Goal: Check status: Check status

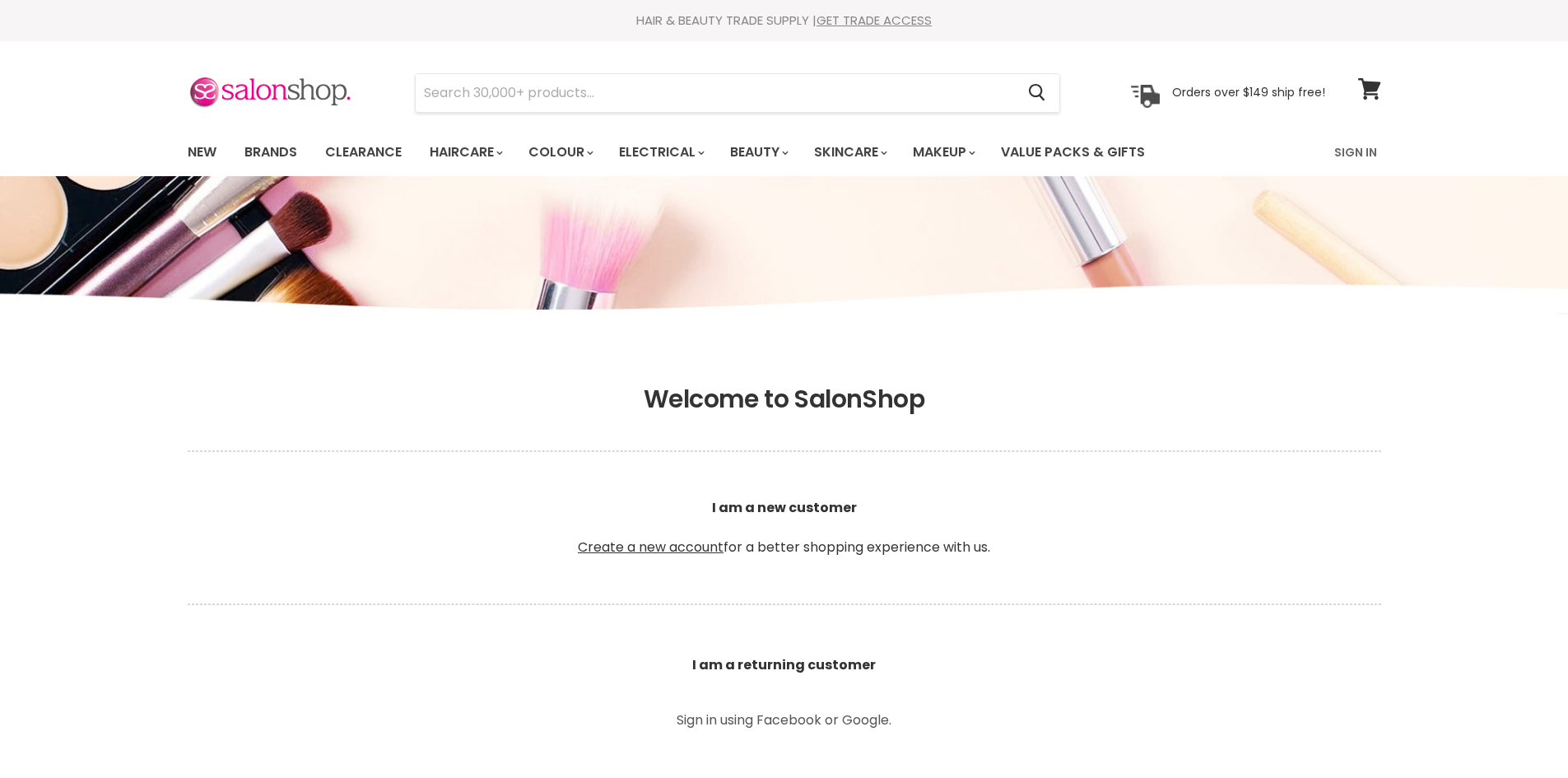
scroll to position [412, 0]
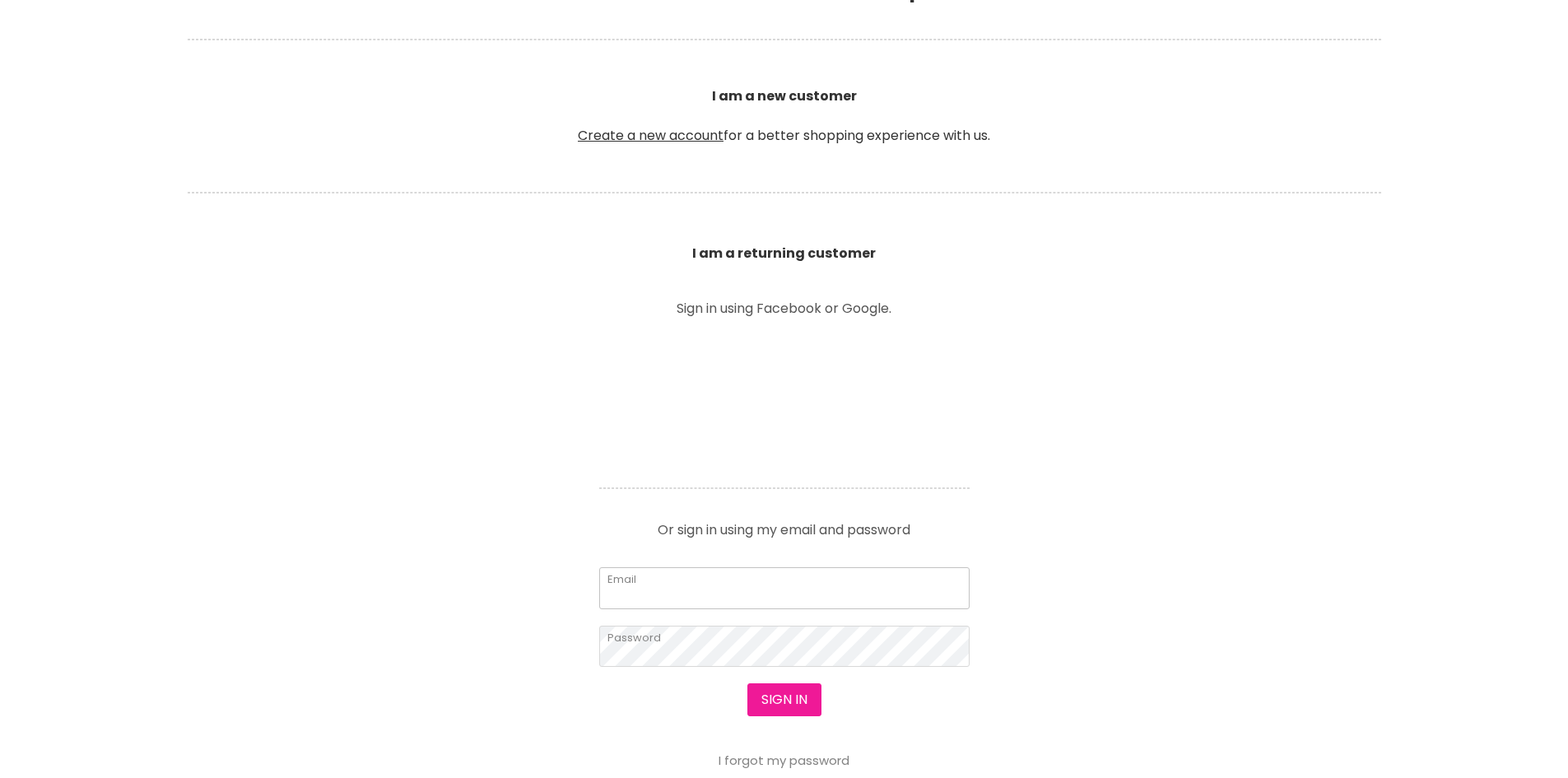
type input "hello@wanau.com.au"
click at [761, 689] on button "Sign in" at bounding box center [785, 700] width 74 height 33
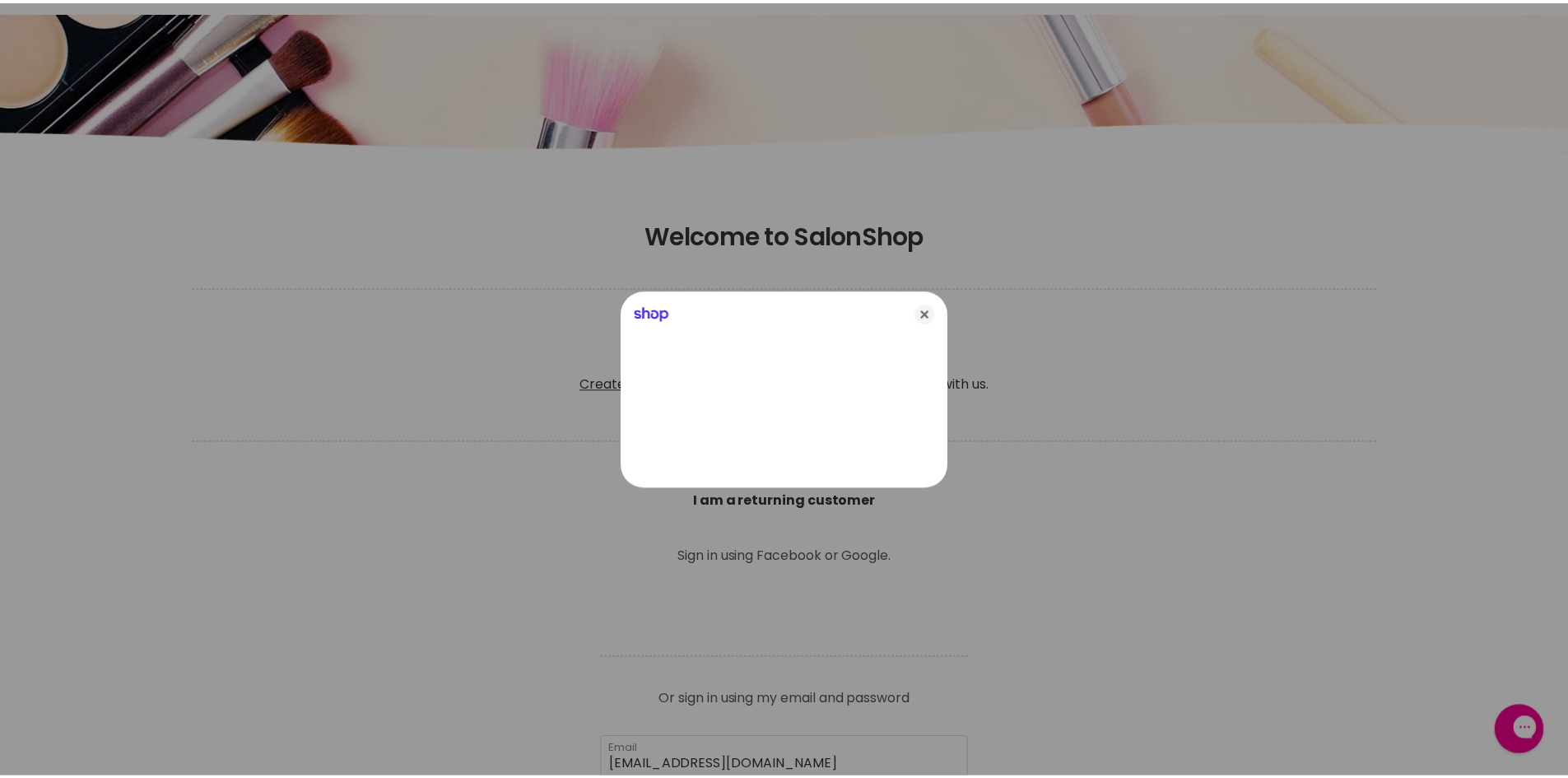
scroll to position [0, 0]
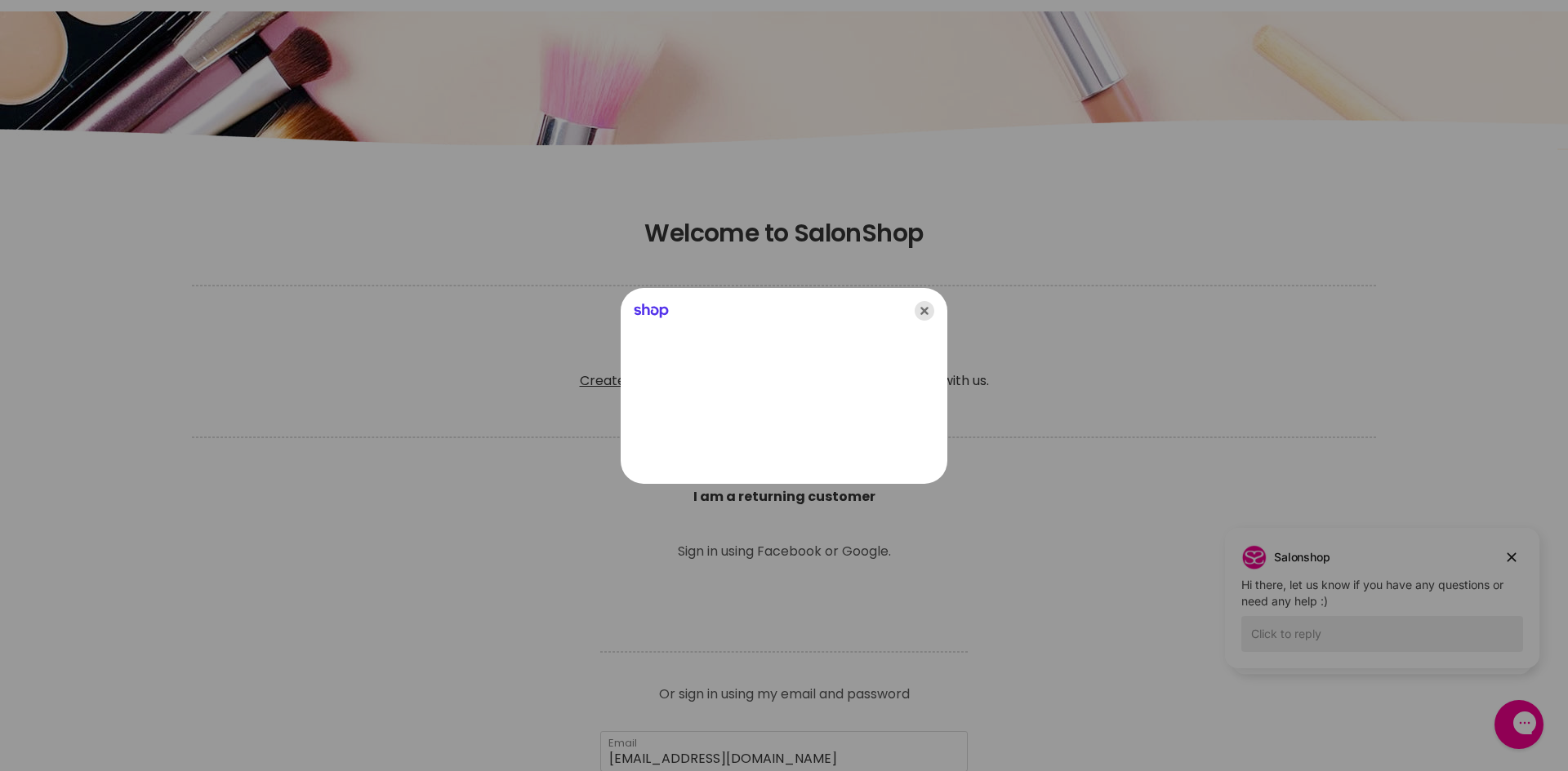
click at [933, 309] on icon "Close" at bounding box center [925, 311] width 20 height 20
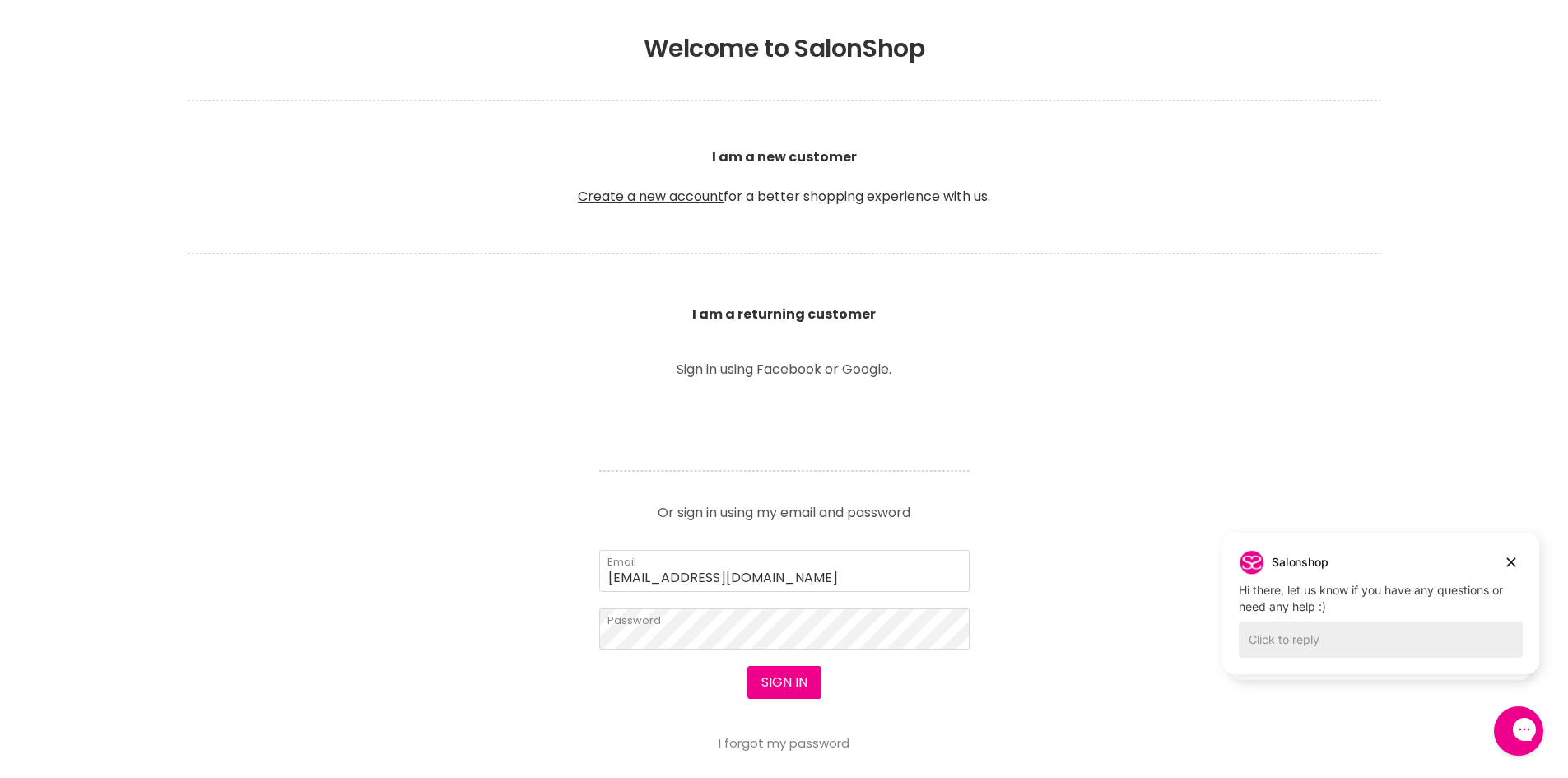
scroll to position [494, 0]
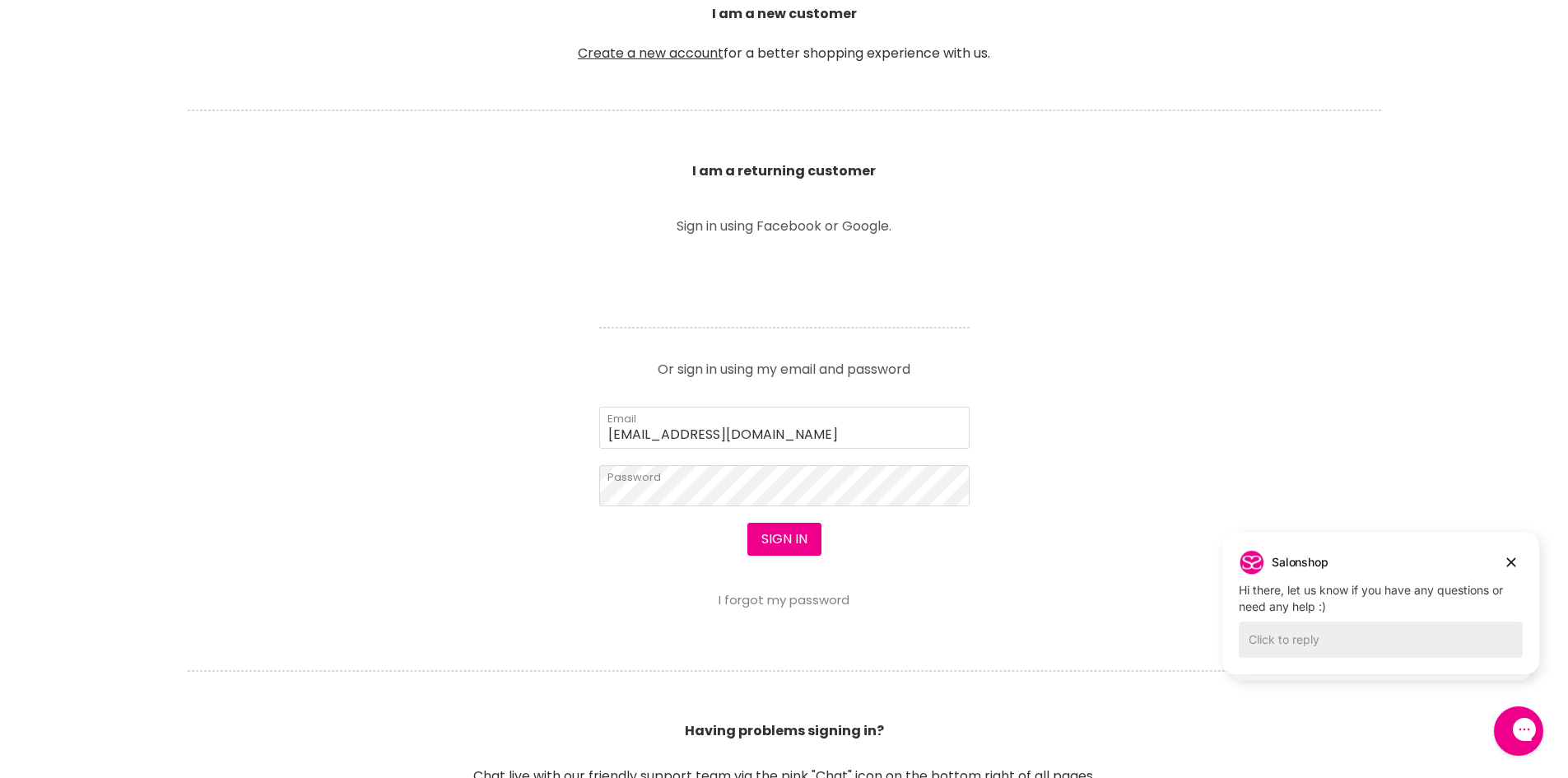
click at [781, 507] on form "hello@wanau.com.au Email Password Sign in I forgot my password" at bounding box center [785, 507] width 371 height 200
click at [805, 508] on form "hello@wanau.com.au Email Password Sign in I forgot my password" at bounding box center [785, 507] width 371 height 200
click at [804, 534] on button "Sign in" at bounding box center [785, 539] width 74 height 33
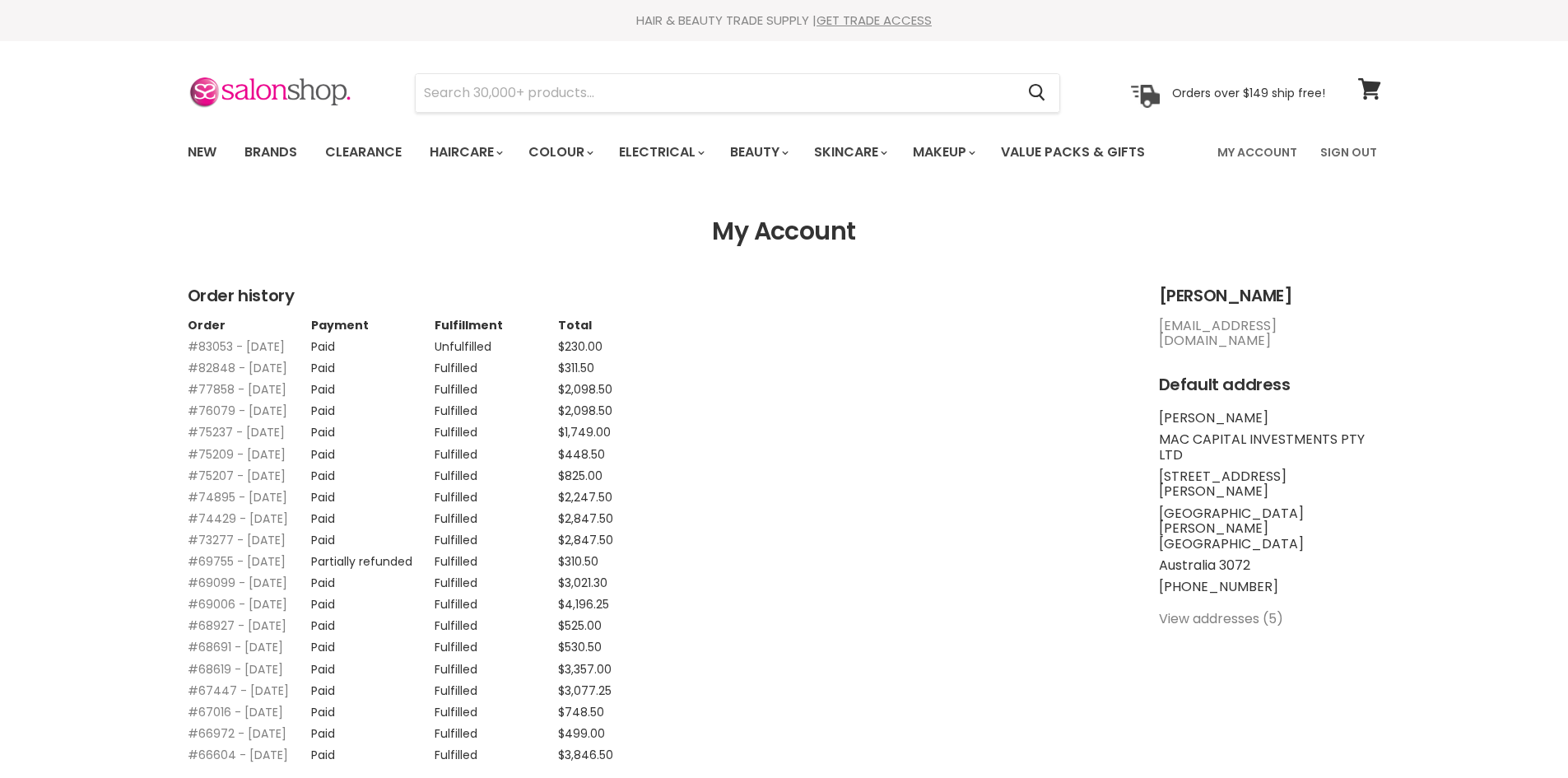
click at [239, 342] on link "#83053 - [DATE]" at bounding box center [236, 346] width 97 height 16
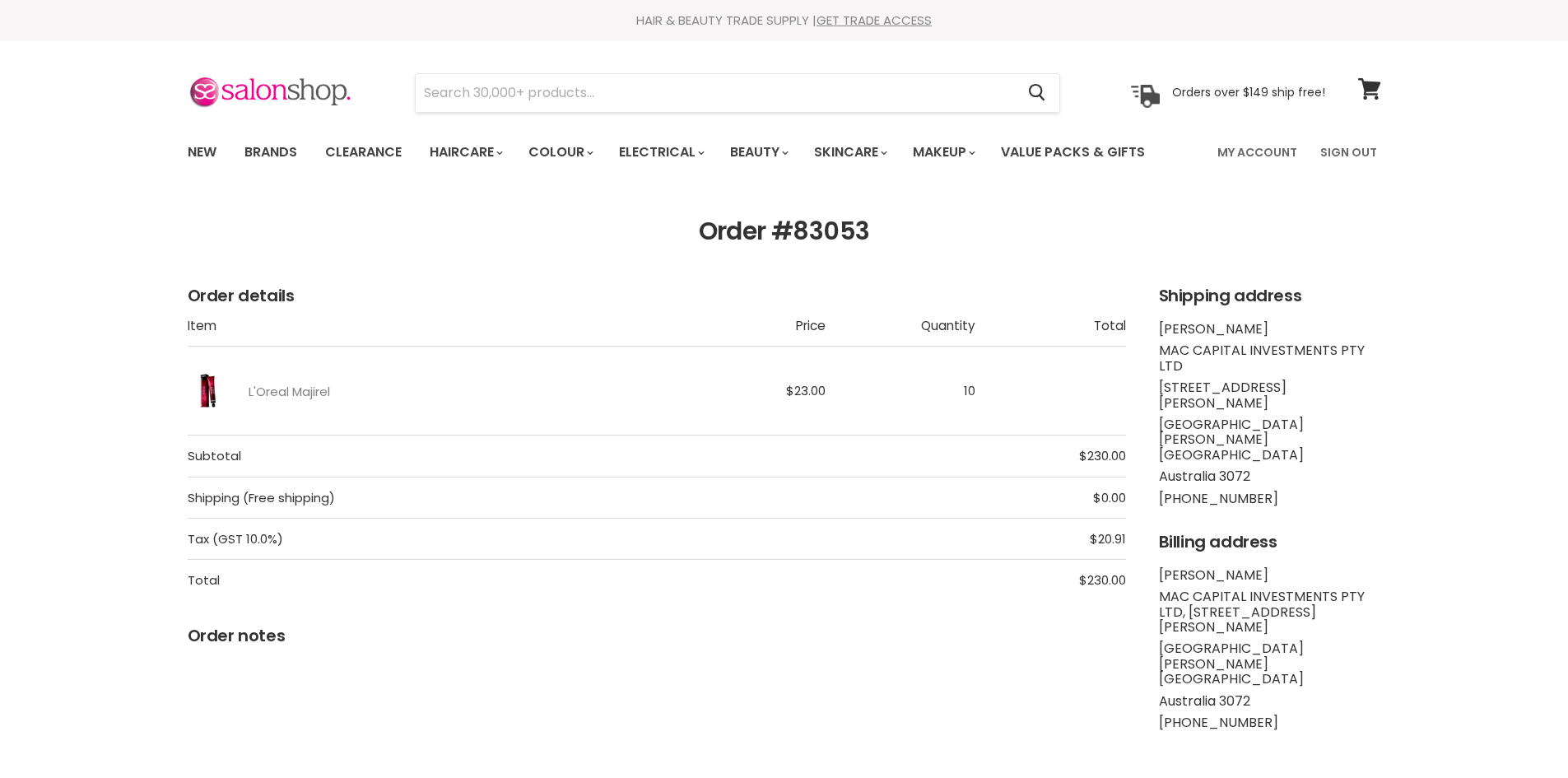
scroll to position [82, 0]
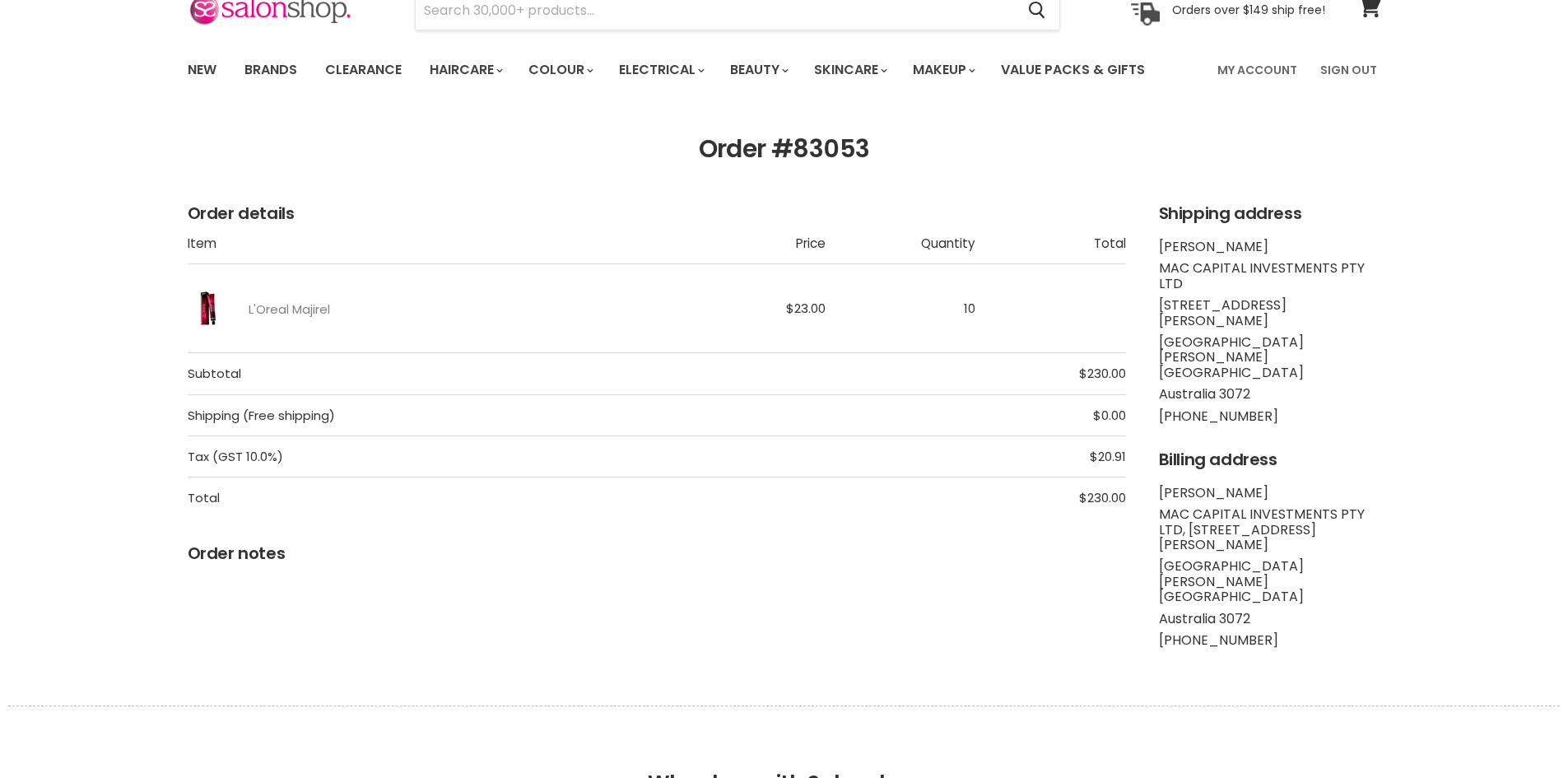
click at [298, 314] on link "L'Oreal Majirel" at bounding box center [289, 308] width 81 height 14
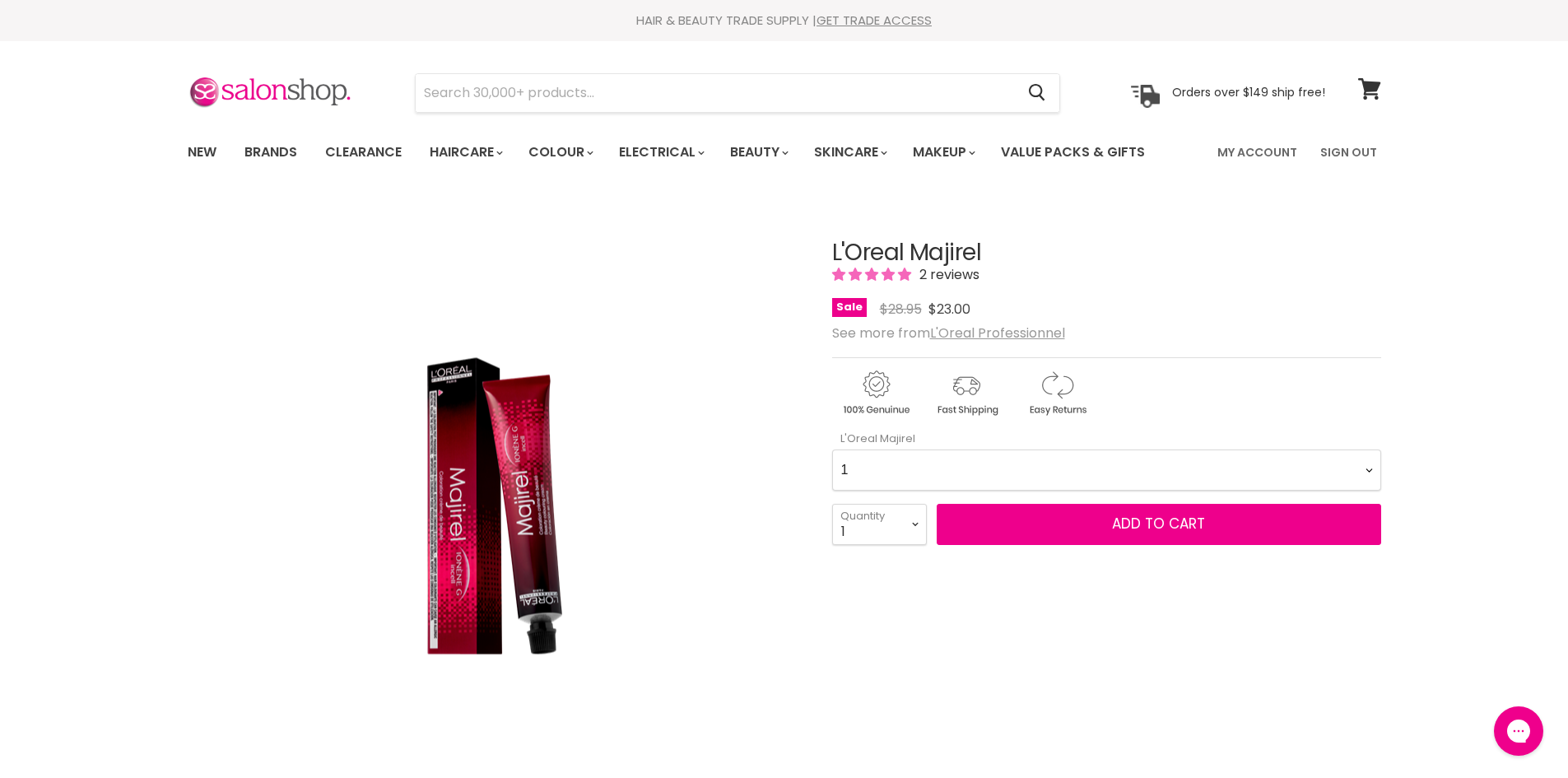
scroll to position [165, 0]
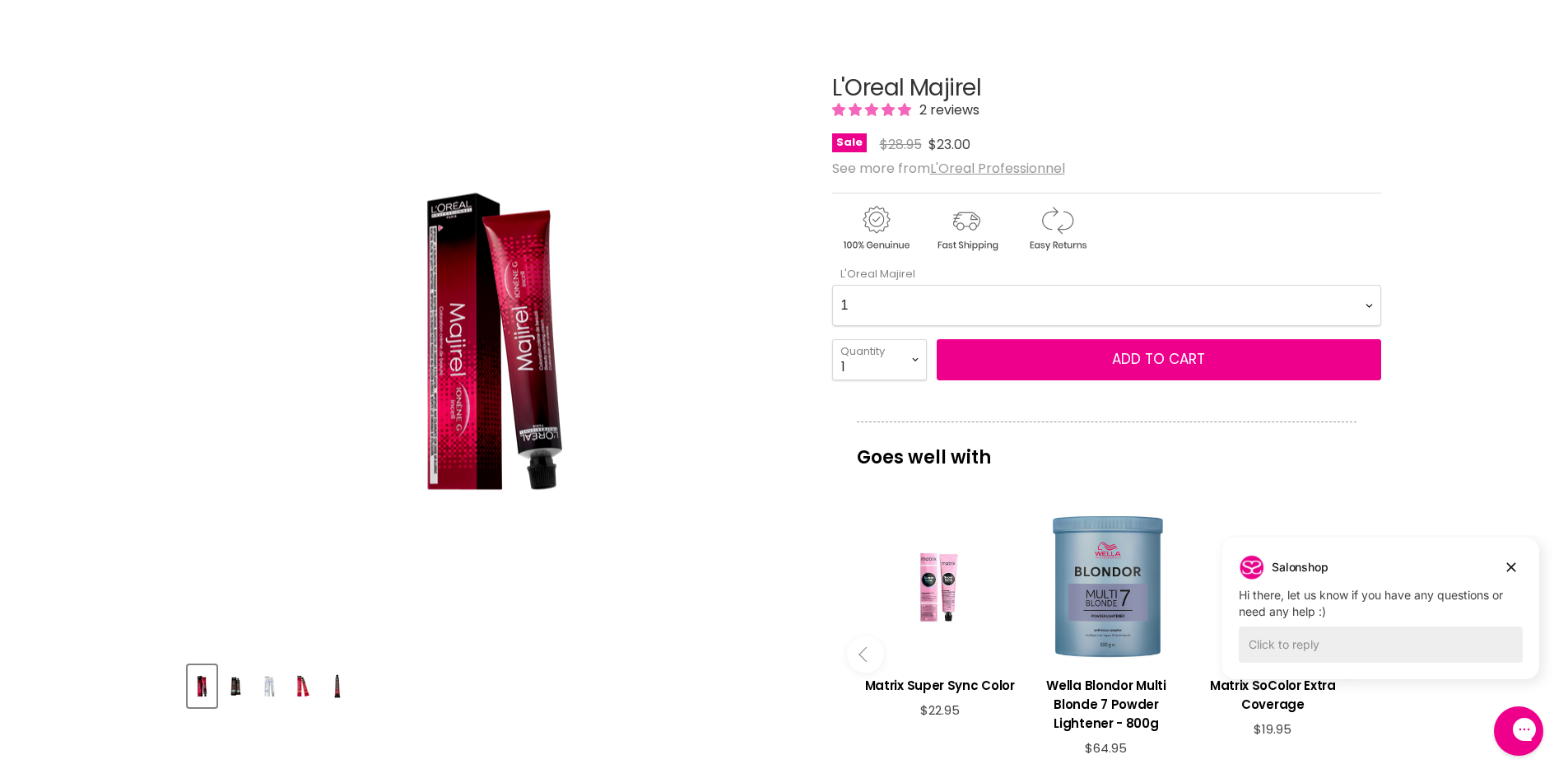
click at [227, 678] on img "Product thumbnails" at bounding box center [236, 686] width 25 height 39
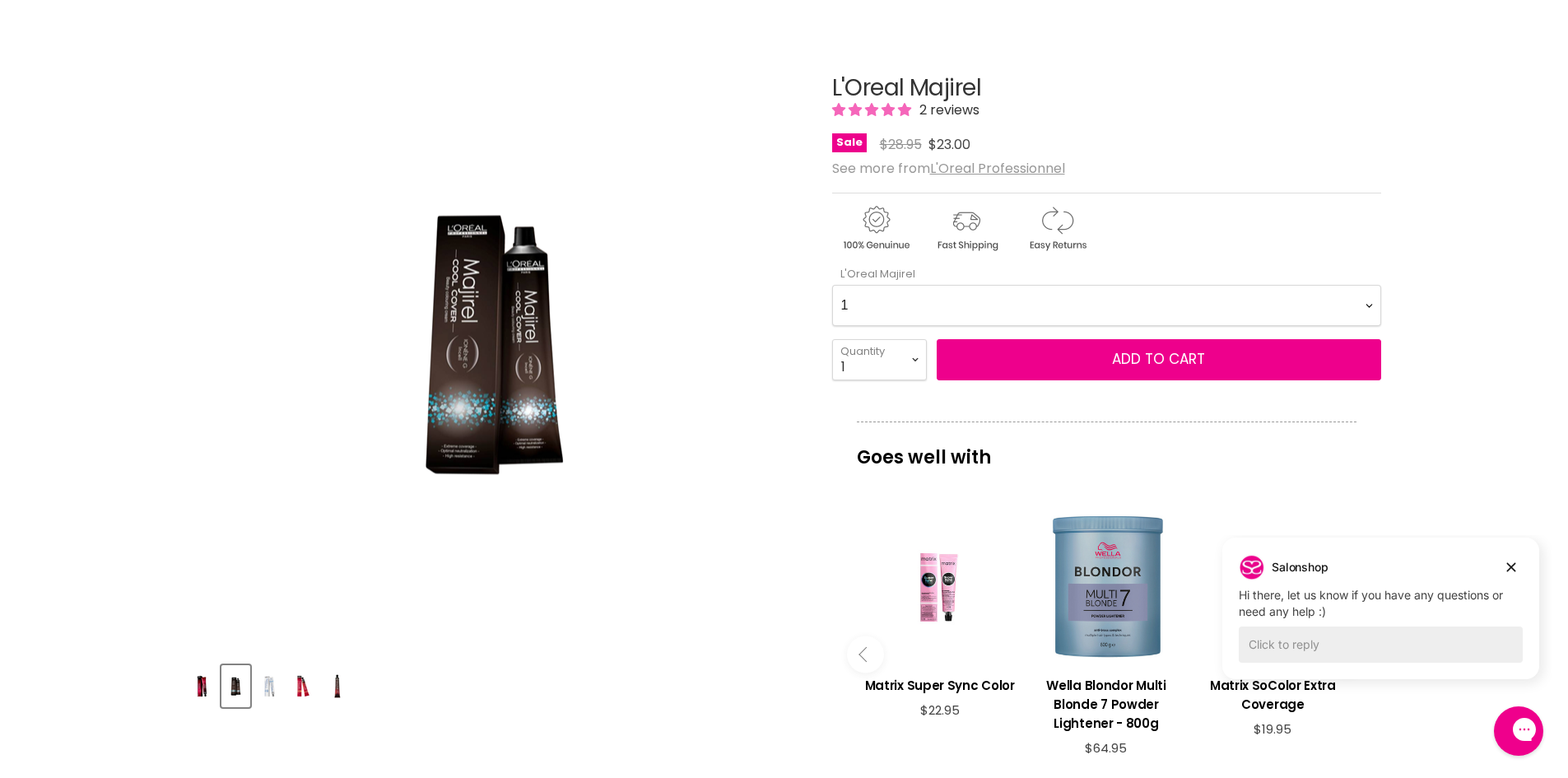
click at [271, 682] on img "Product thumbnails" at bounding box center [269, 686] width 25 height 39
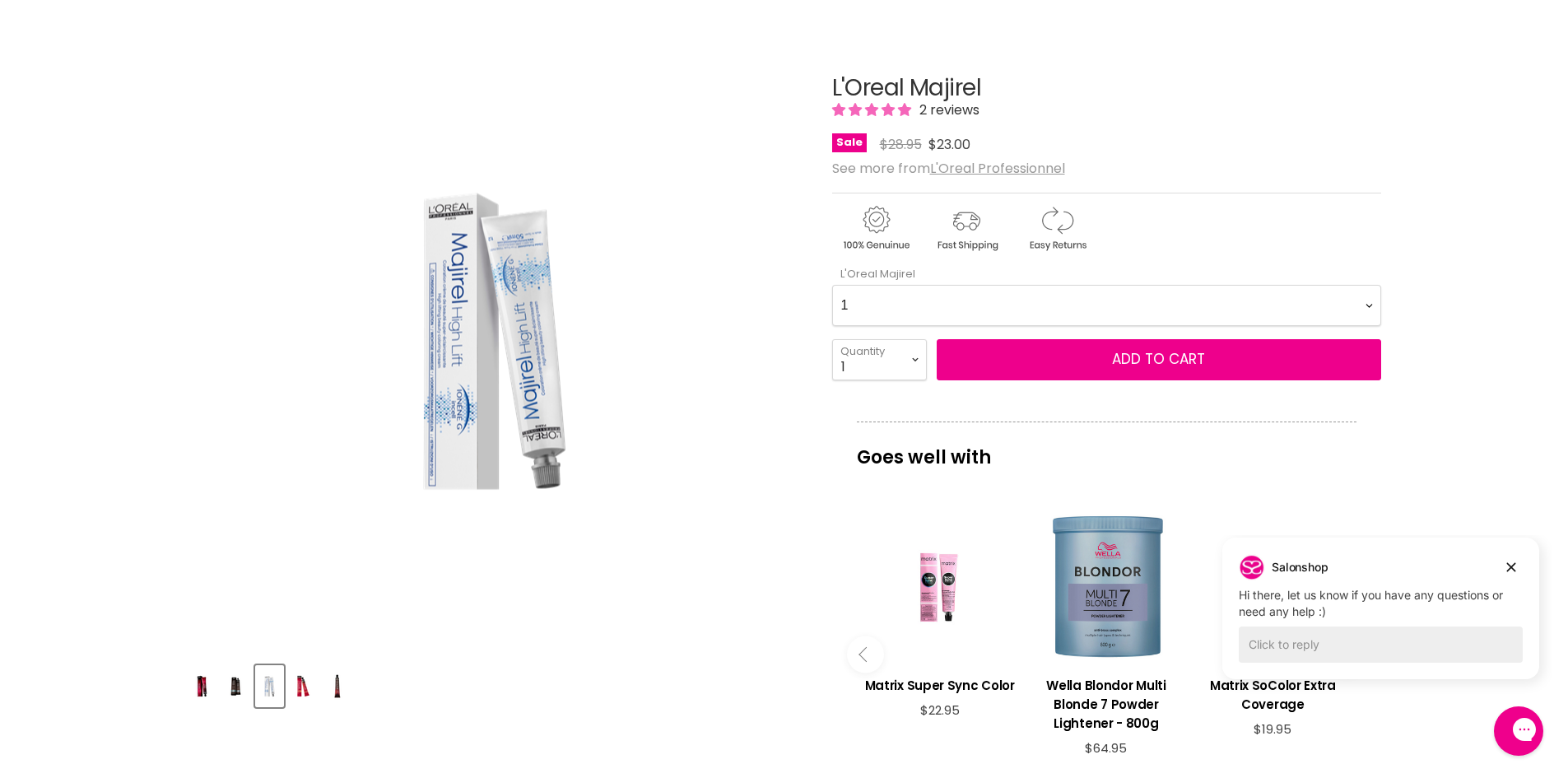
click at [925, 287] on Majirel-0-0 "1 3 4 4.0 4.15 4.3 4.35 4.45 4.56 4.8 5 5.0 5.12 5.15 5.3 5.32 5.35 5.4 5.5 5.5…" at bounding box center [1106, 306] width 549 height 42
click at [914, 299] on Majirel-0-0 "1 3 4 4.0 4.15 4.3 4.35 4.45 4.56 4.8 5 5.0 5.12 5.15 5.3 5.32 5.35 5.4 5.5 5.5…" at bounding box center [1106, 306] width 549 height 42
